Goal: Information Seeking & Learning: Find specific fact

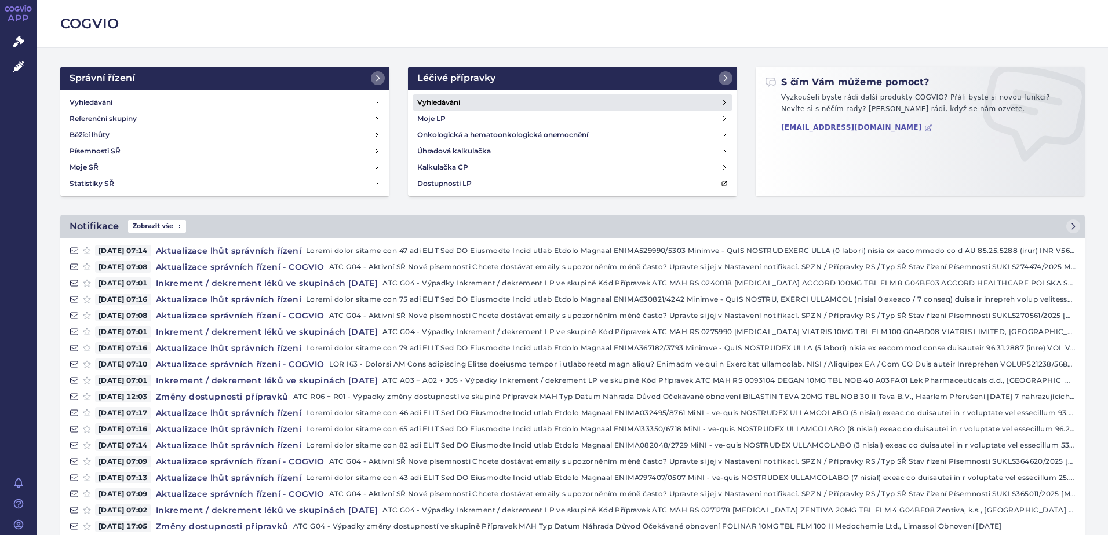
click at [441, 97] on h4 "Vyhledávání" at bounding box center [438, 103] width 43 height 12
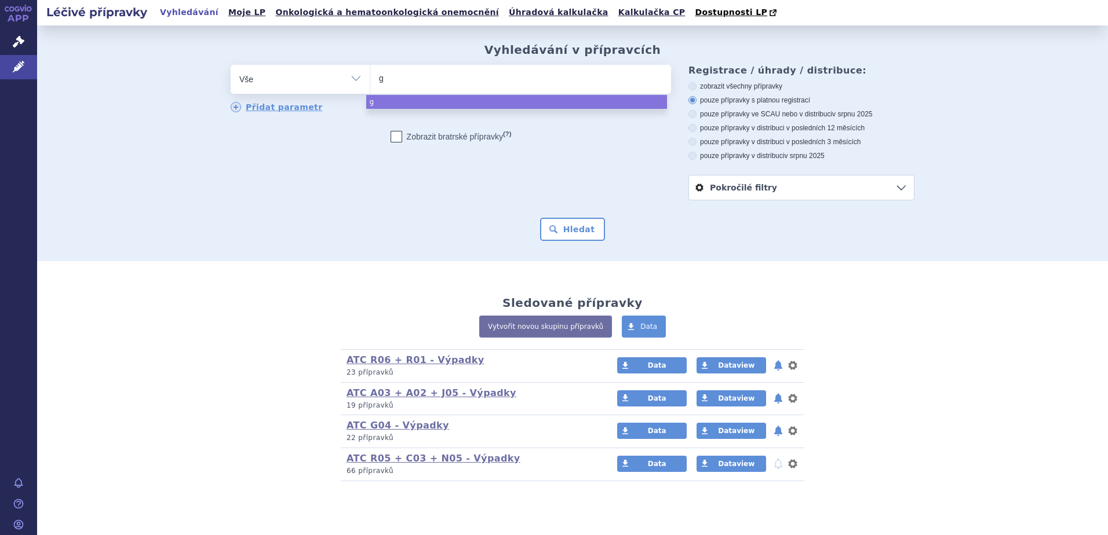
type input "ga"
type input "gado"
type input "gadote"
type input "gadoter"
type input "gadoteri"
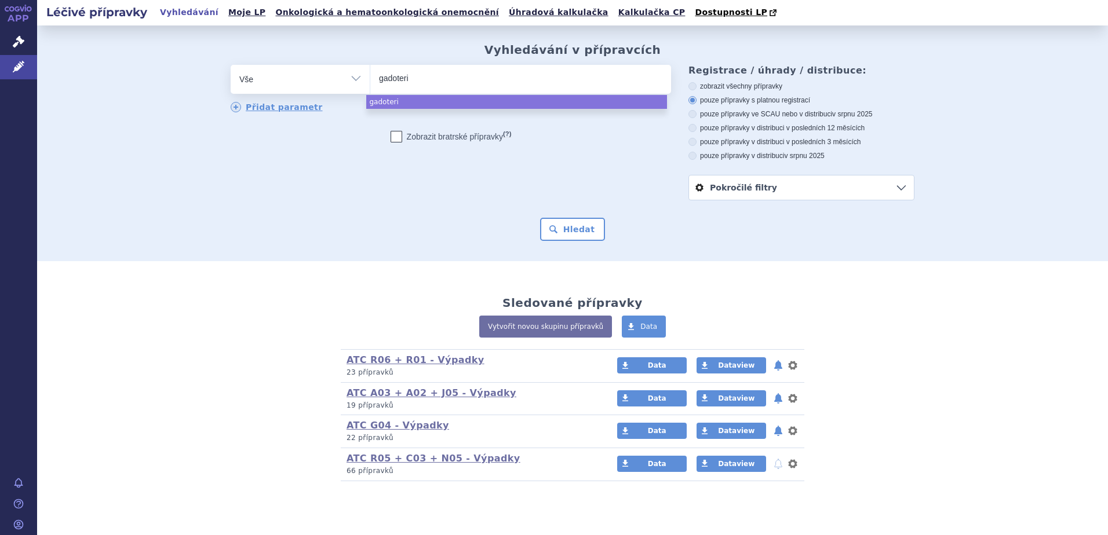
type input "gadoteric"
type input "gadoteric ac"
type input "gadoteric acid"
select select "gadoteric acid"
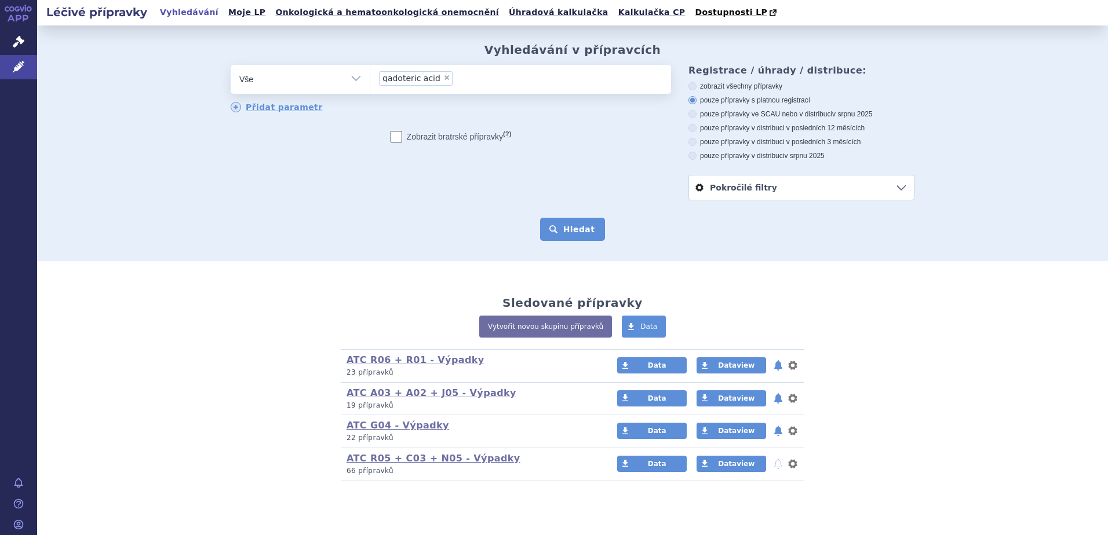
click at [564, 236] on button "Hledat" at bounding box center [572, 229] width 65 height 23
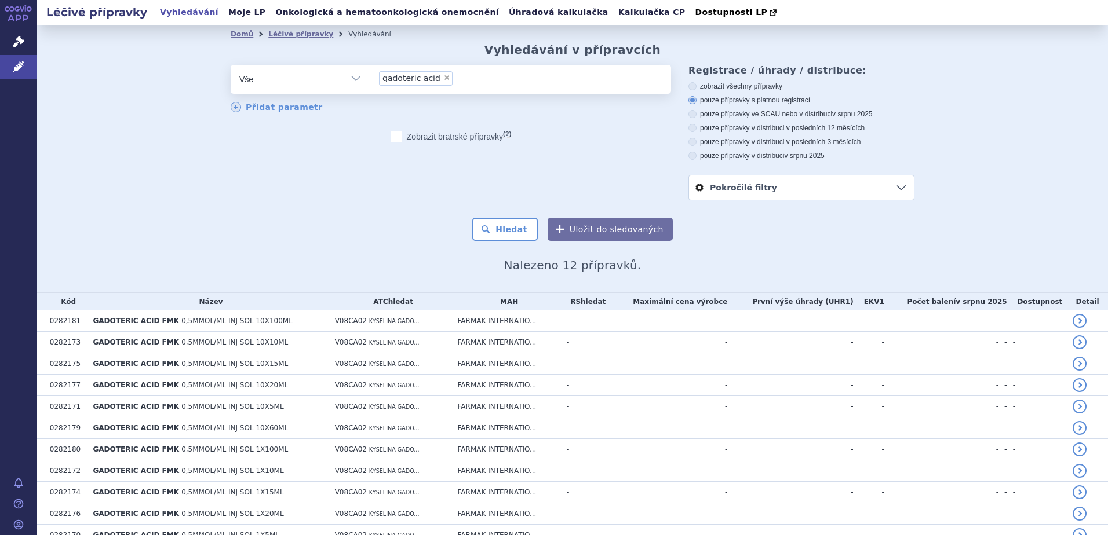
scroll to position [80, 0]
